Goal: Task Accomplishment & Management: Manage account settings

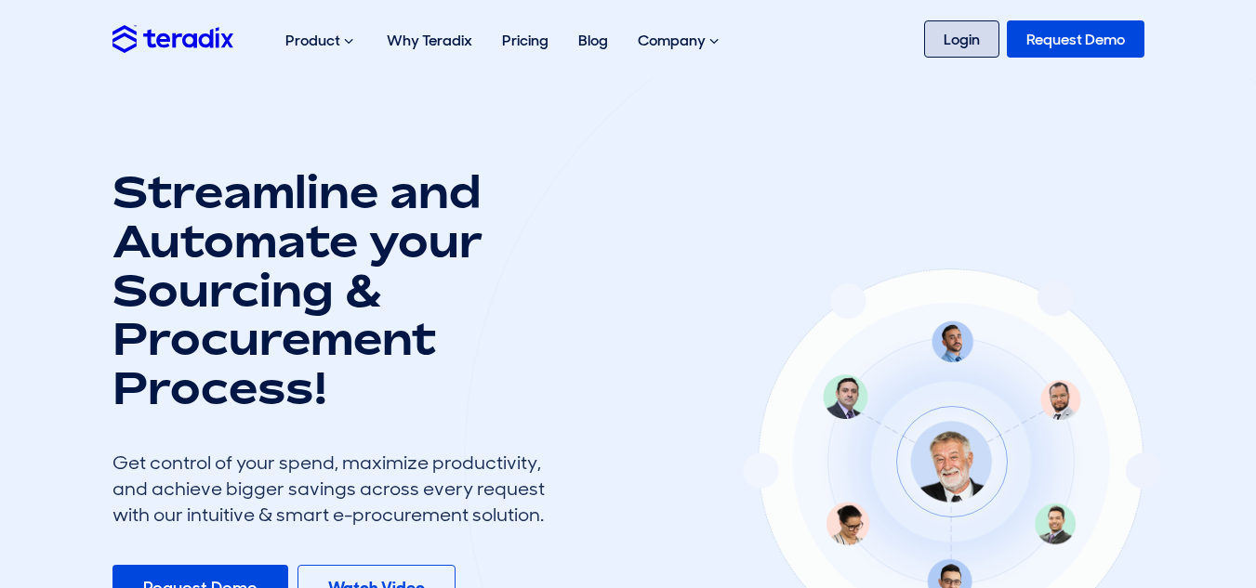
click at [943, 33] on link "Login" at bounding box center [961, 38] width 75 height 37
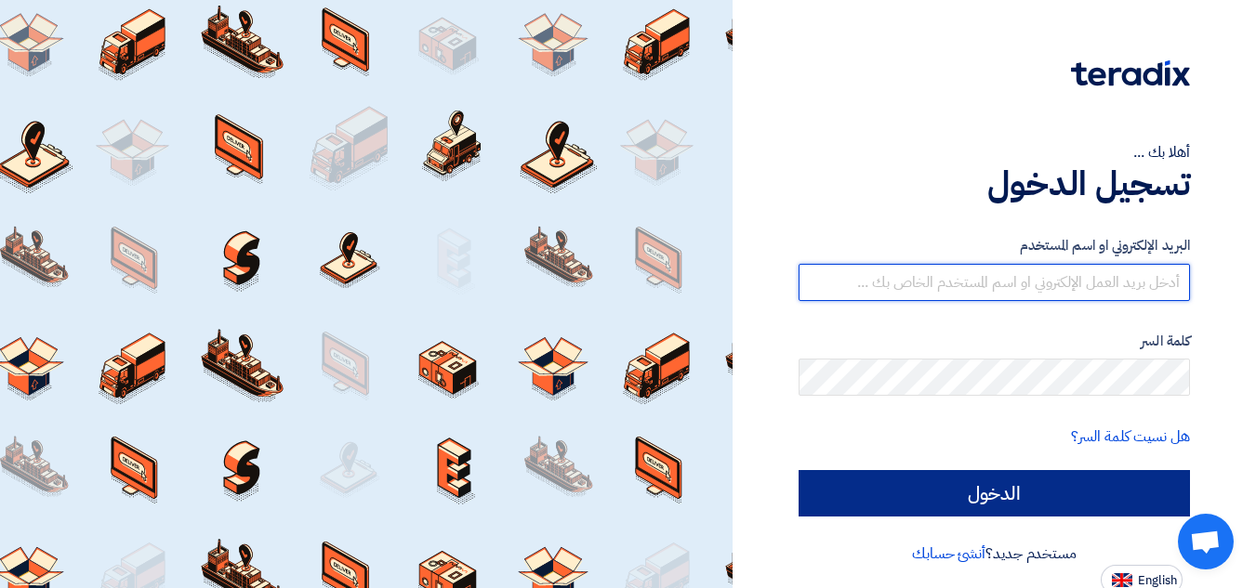
type input "sales.primeshift@gmail.com"
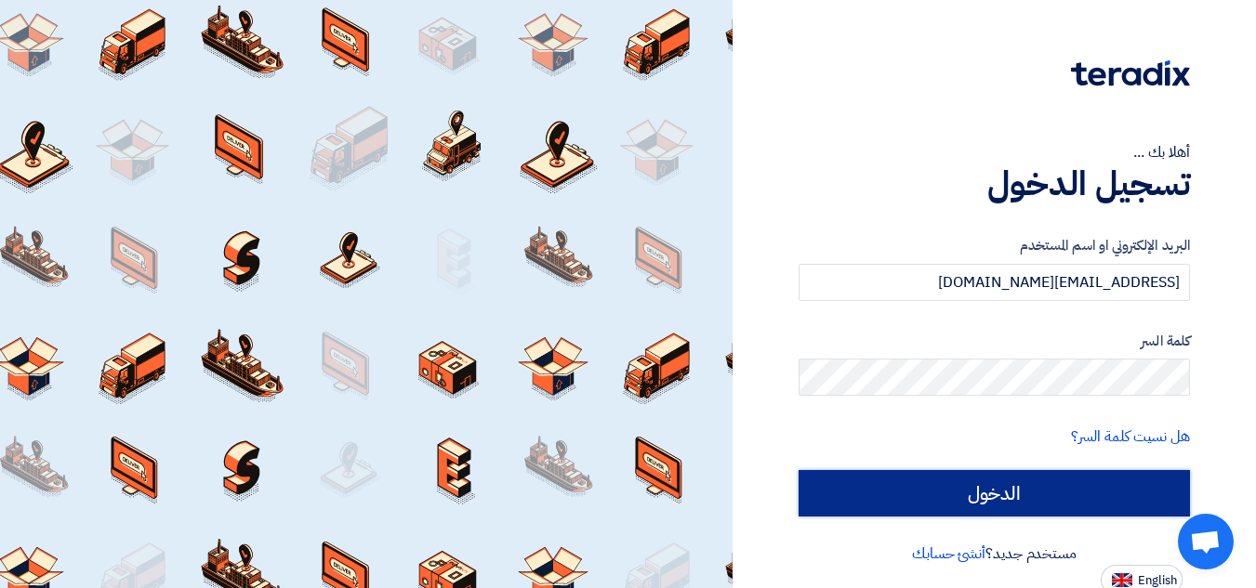
click at [993, 485] on input "الدخول" at bounding box center [994, 493] width 391 height 46
